Goal: Task Accomplishment & Management: Use online tool/utility

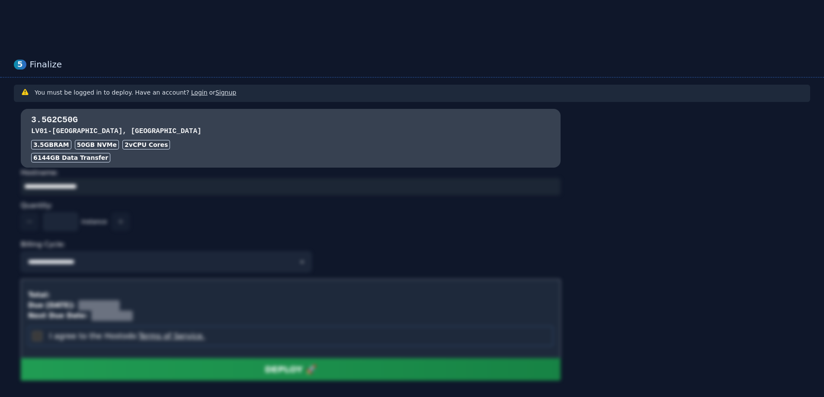
scroll to position [678, 0]
